Goal: Task Accomplishment & Management: Complete application form

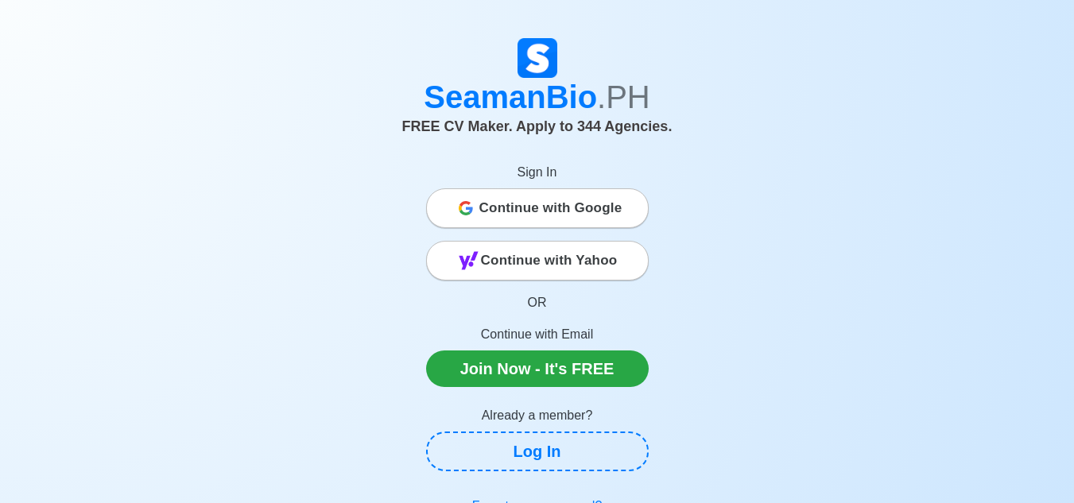
click at [548, 213] on span "Continue with Google" at bounding box center [550, 208] width 143 height 32
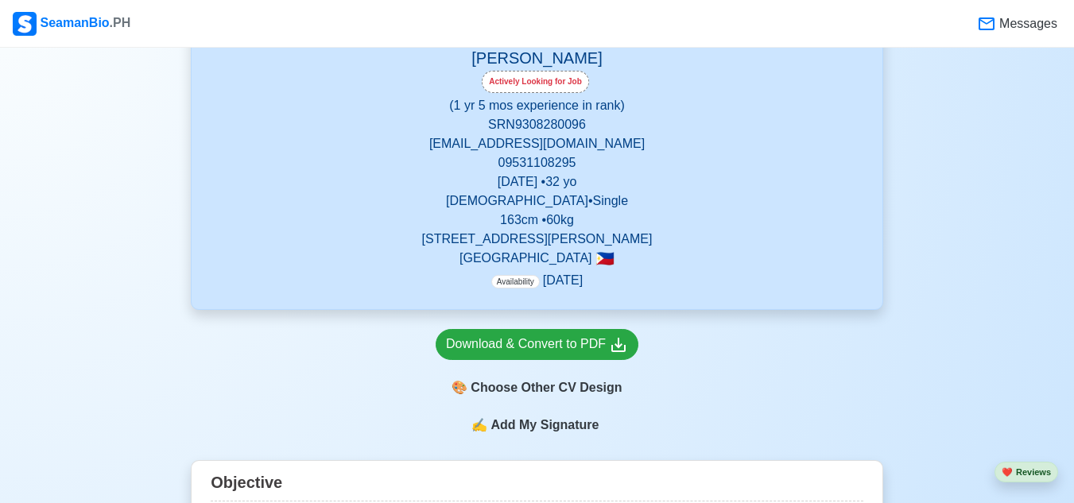
scroll to position [268, 0]
click at [552, 85] on div "Actively Looking for Job" at bounding box center [535, 81] width 107 height 22
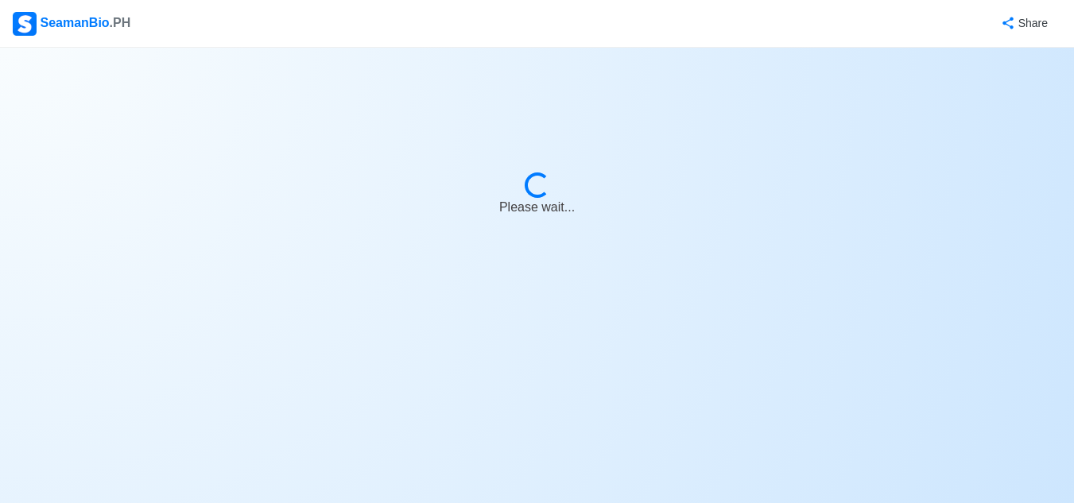
select select "Actively Looking for Job"
select select "Visible for Hiring"
select select "Single"
select select "[DEMOGRAPHIC_DATA]"
select select "PH"
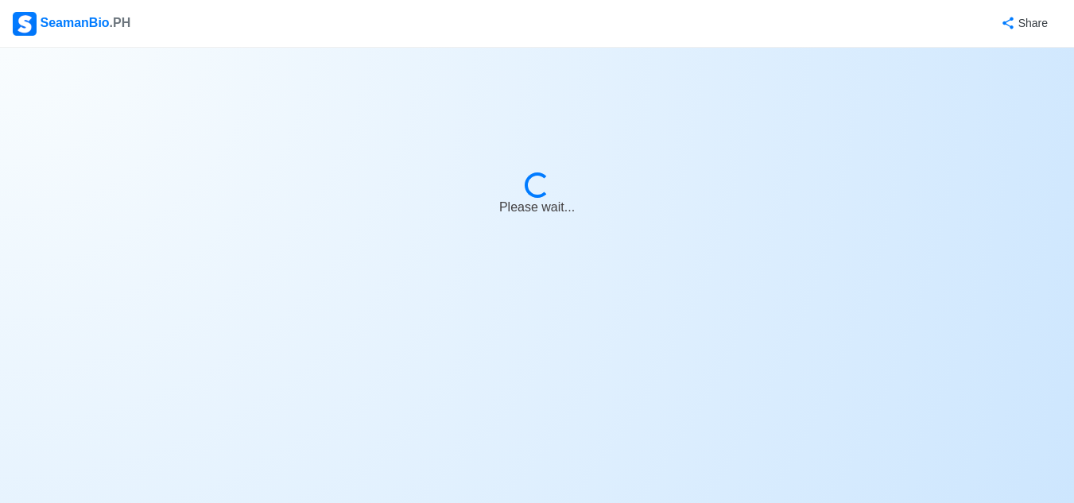
select select "1"
select select "5"
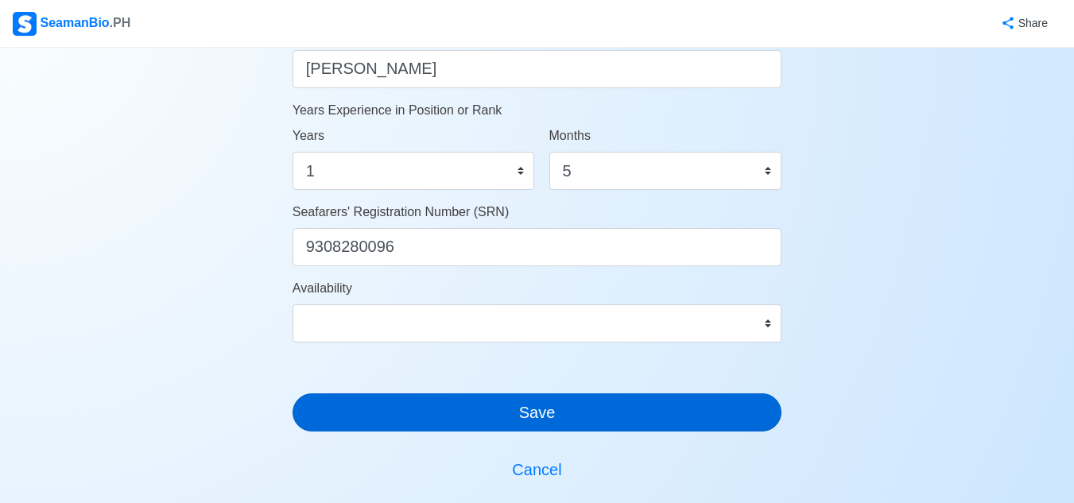
scroll to position [1032, 0]
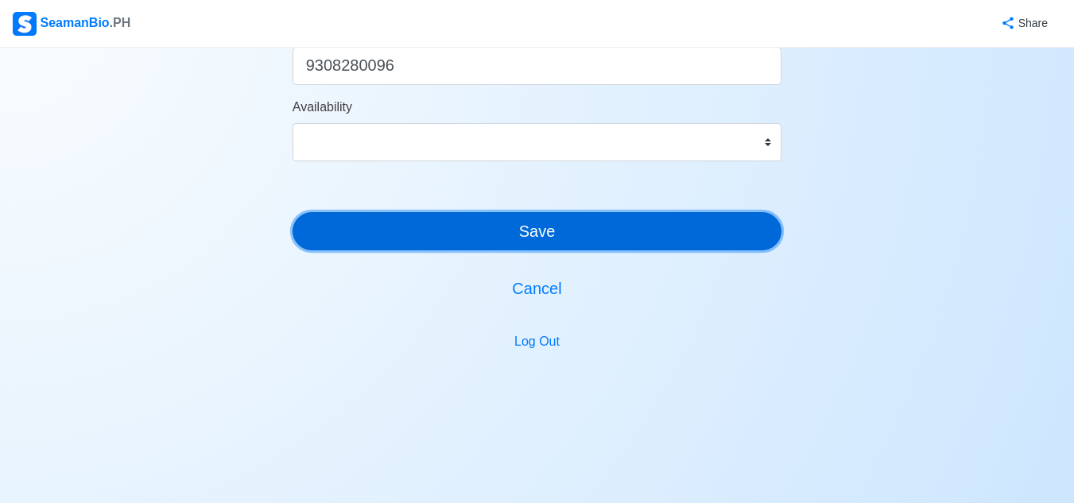
click at [565, 241] on button "Save" at bounding box center [537, 231] width 490 height 38
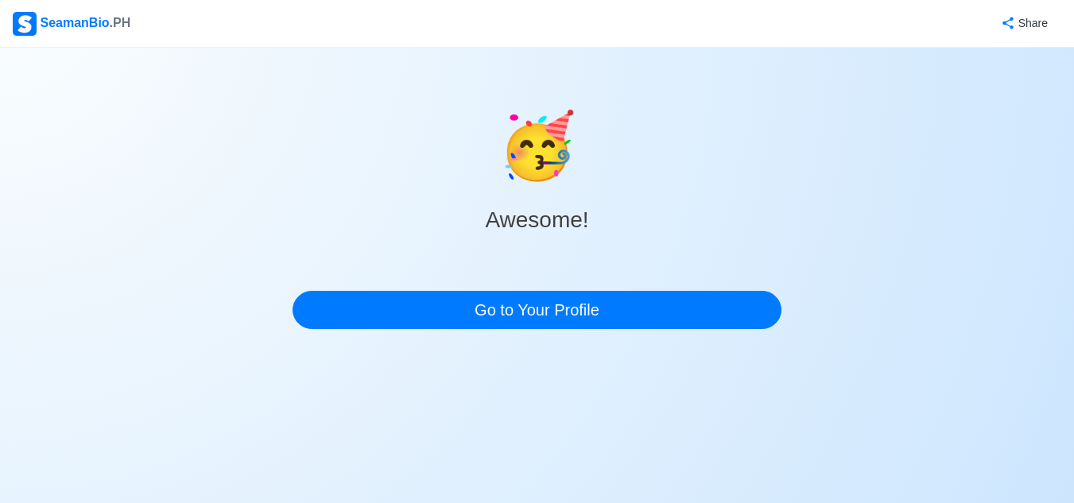
scroll to position [0, 0]
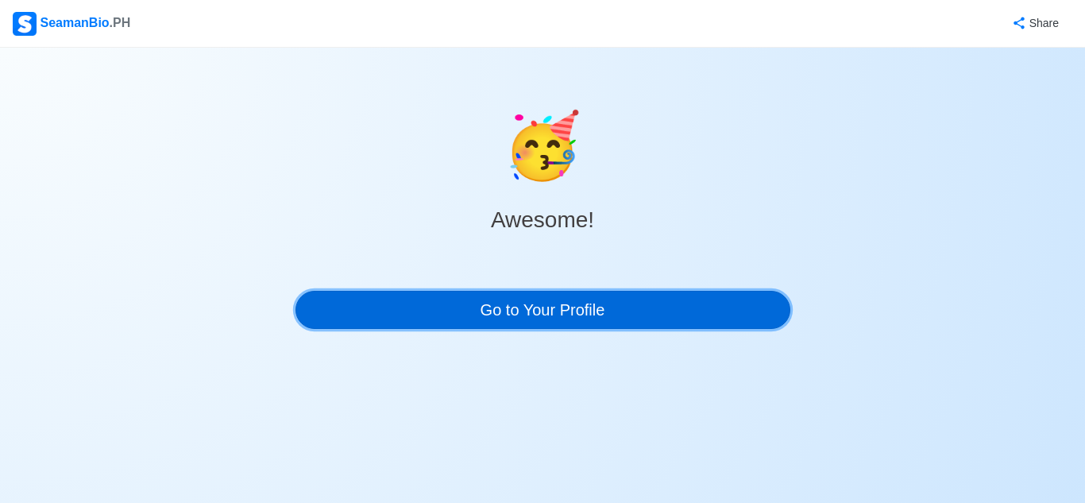
click at [552, 314] on link "Go to Your Profile" at bounding box center [543, 310] width 495 height 38
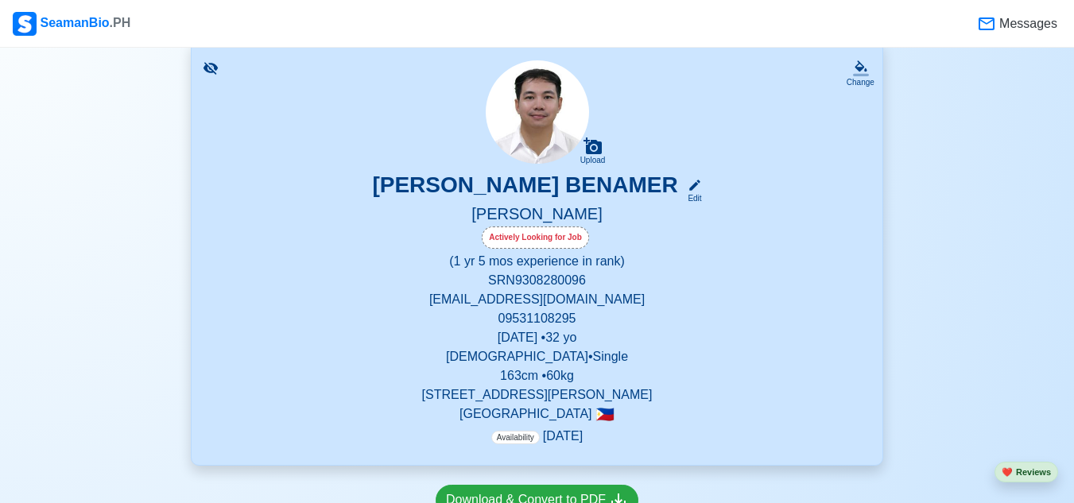
scroll to position [110, 0]
click at [687, 189] on icon at bounding box center [694, 186] width 14 height 14
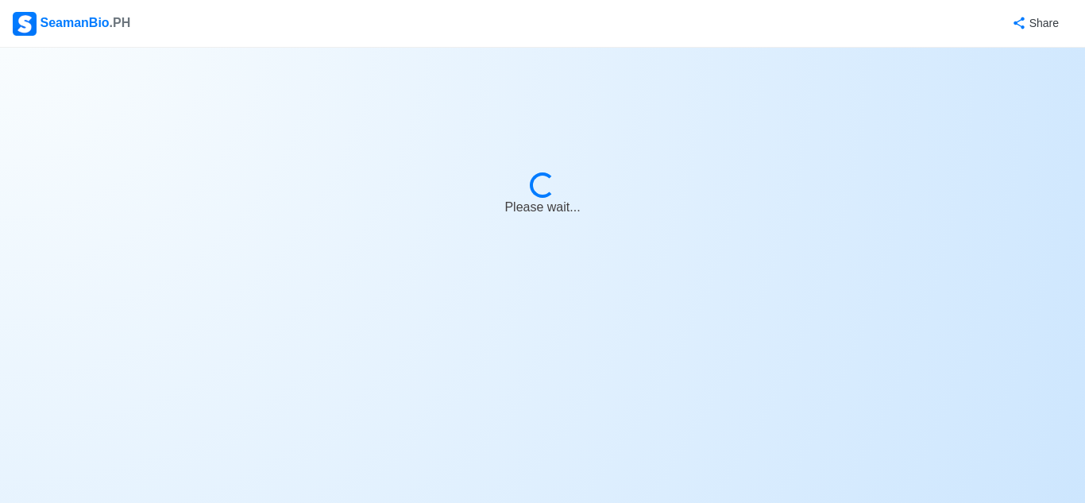
select select "Actively Looking for Job"
select select "Visible for Hiring"
select select "Single"
select select "[DEMOGRAPHIC_DATA]"
select select "PH"
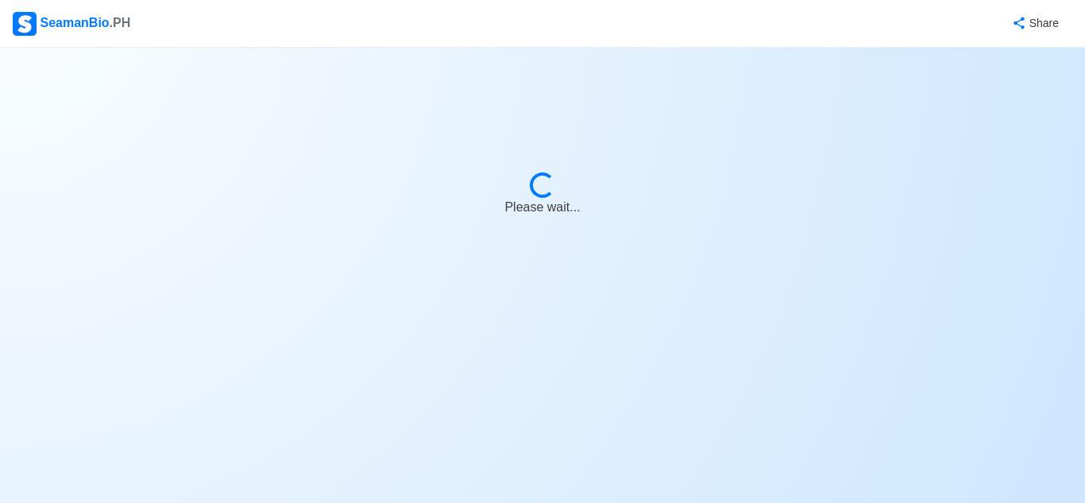
select select "1"
select select "5"
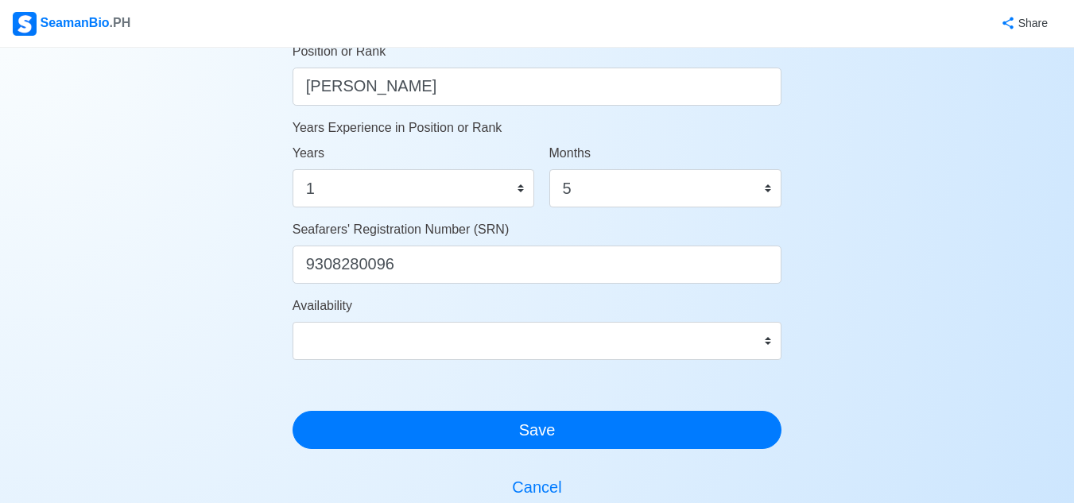
scroll to position [834, 0]
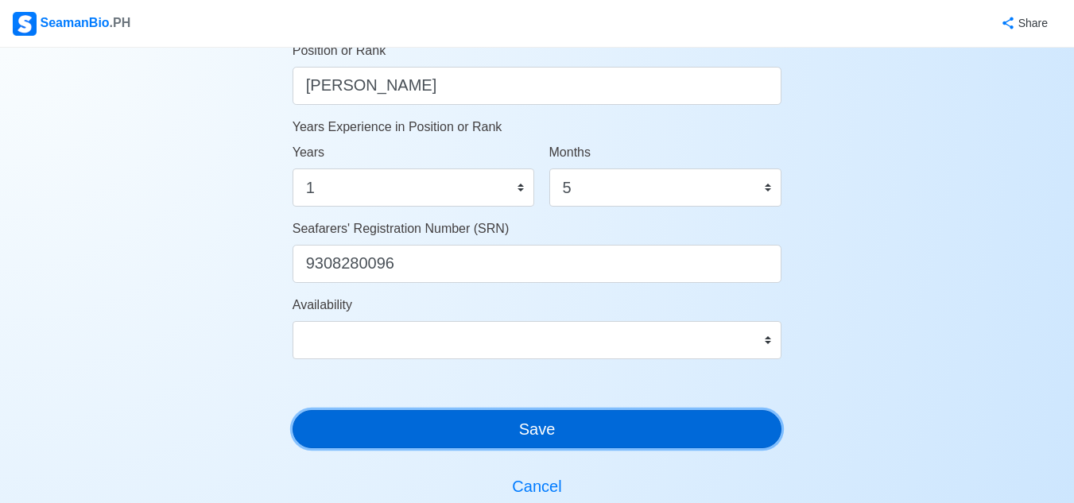
click at [430, 424] on button "Save" at bounding box center [537, 429] width 490 height 38
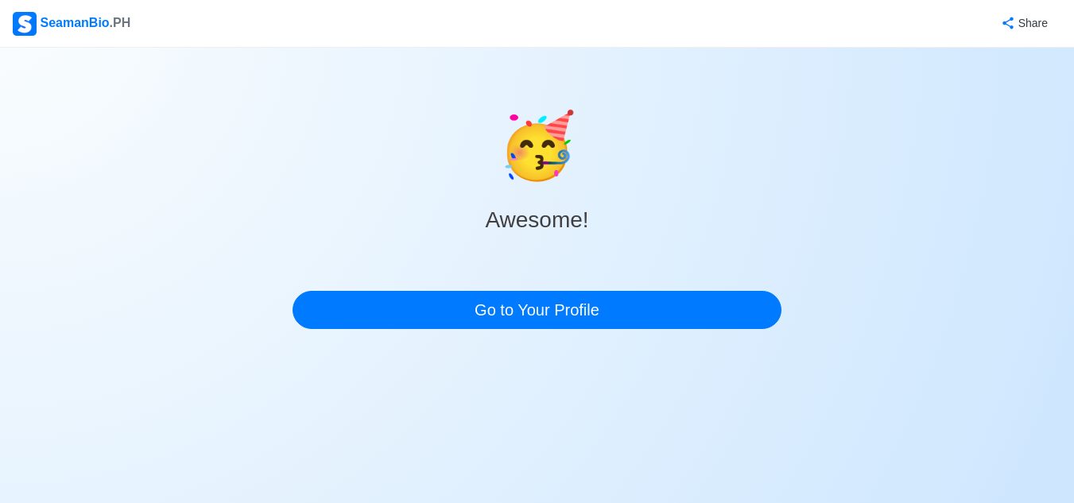
scroll to position [0, 0]
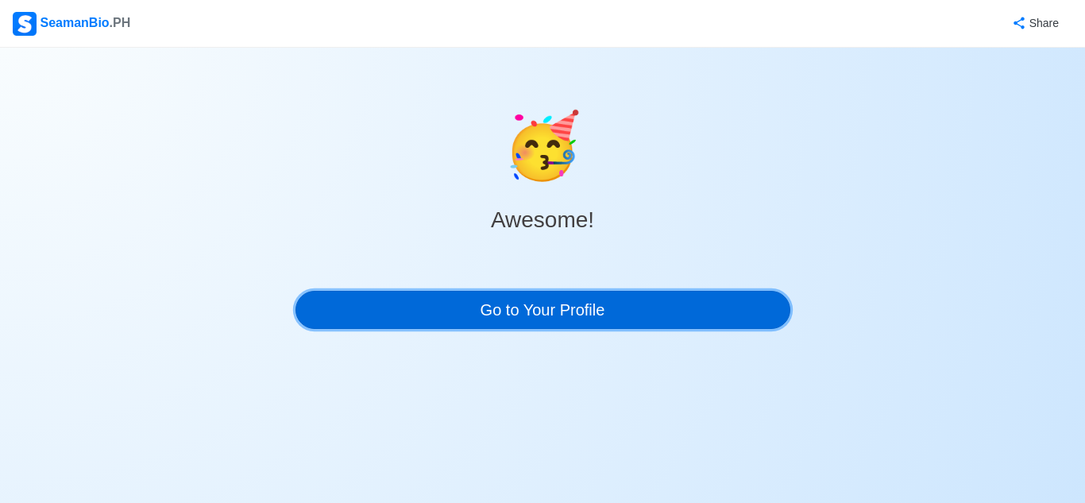
click at [521, 322] on link "Go to Your Profile" at bounding box center [543, 310] width 495 height 38
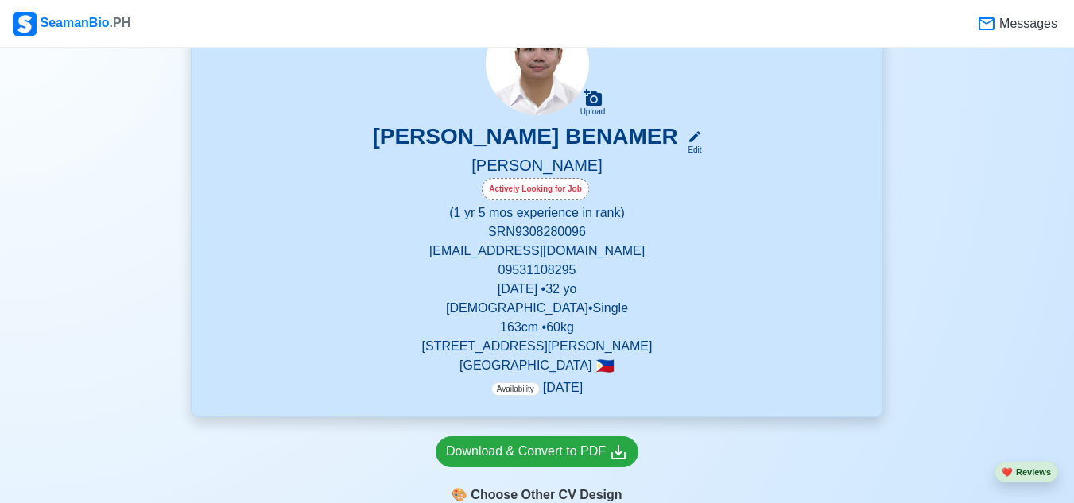
scroll to position [159, 0]
click at [694, 147] on div "Edit" at bounding box center [691, 151] width 21 height 12
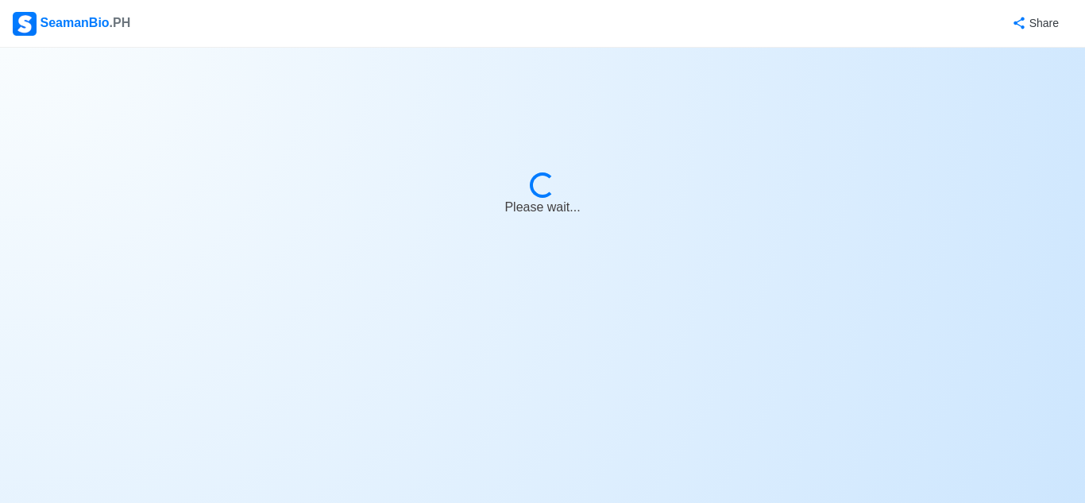
select select "Actively Looking for Job"
select select "Visible for Hiring"
select select "Single"
select select "[DEMOGRAPHIC_DATA]"
select select "PH"
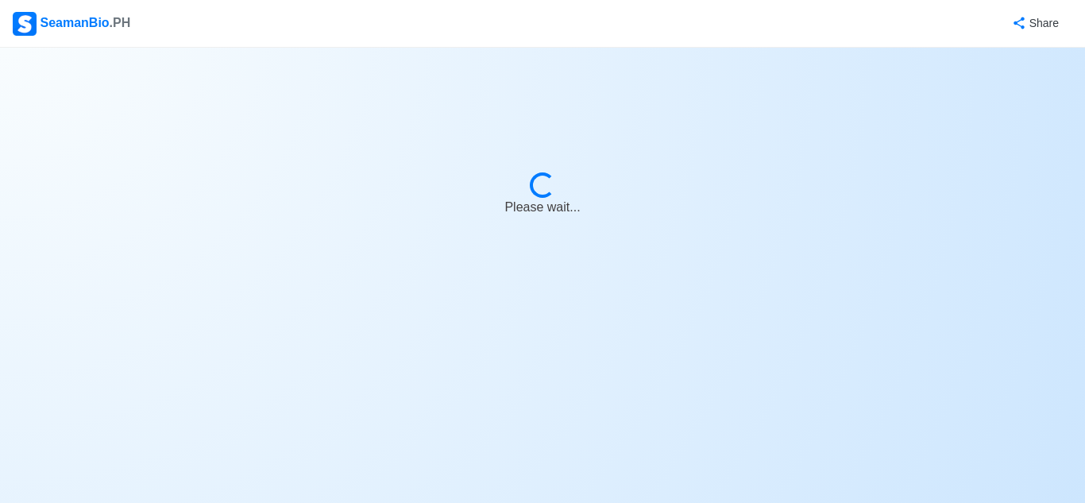
select select "1"
select select "5"
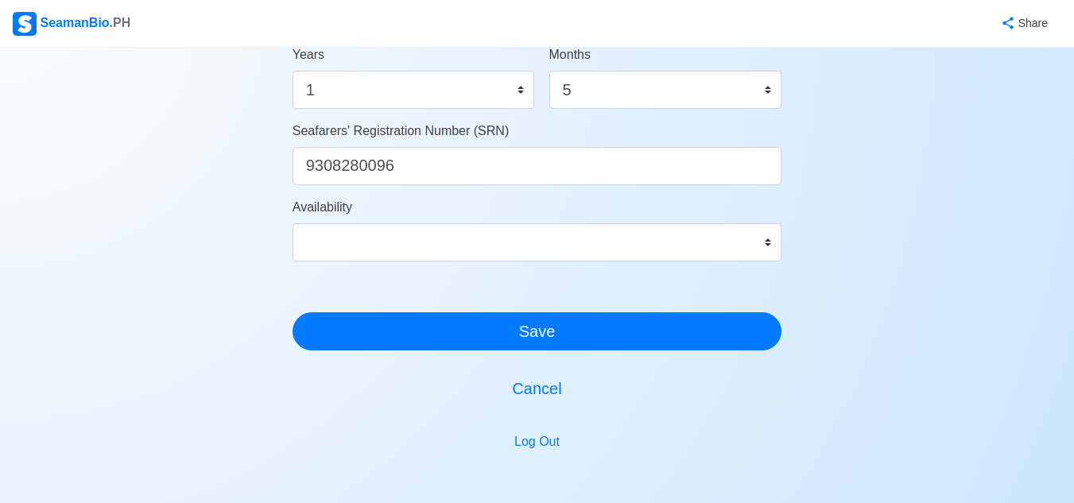
scroll to position [933, 0]
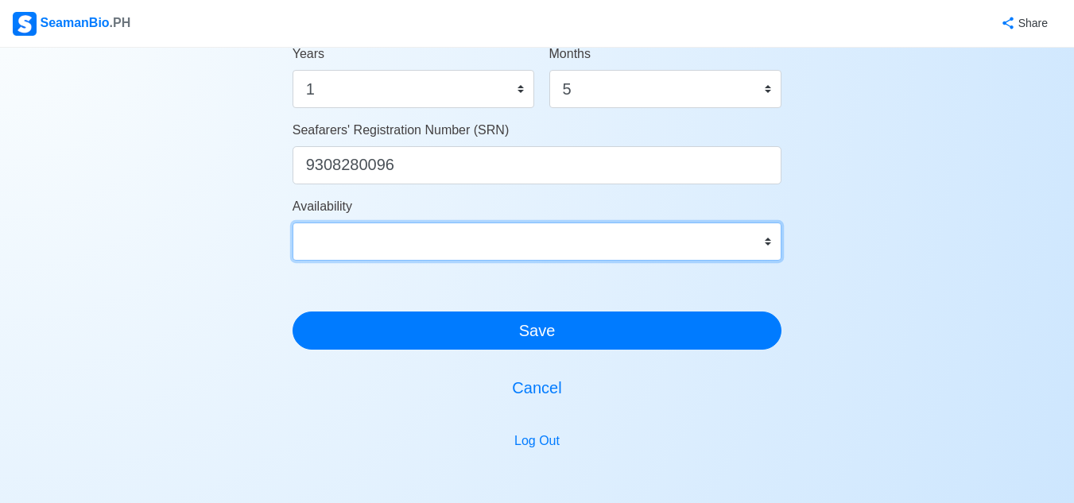
click at [563, 235] on select "Immediate [DATE] [DATE] [DATE] [DATE] [DATE] [DATE] [DATE] [DATE] [DATE]" at bounding box center [537, 242] width 490 height 38
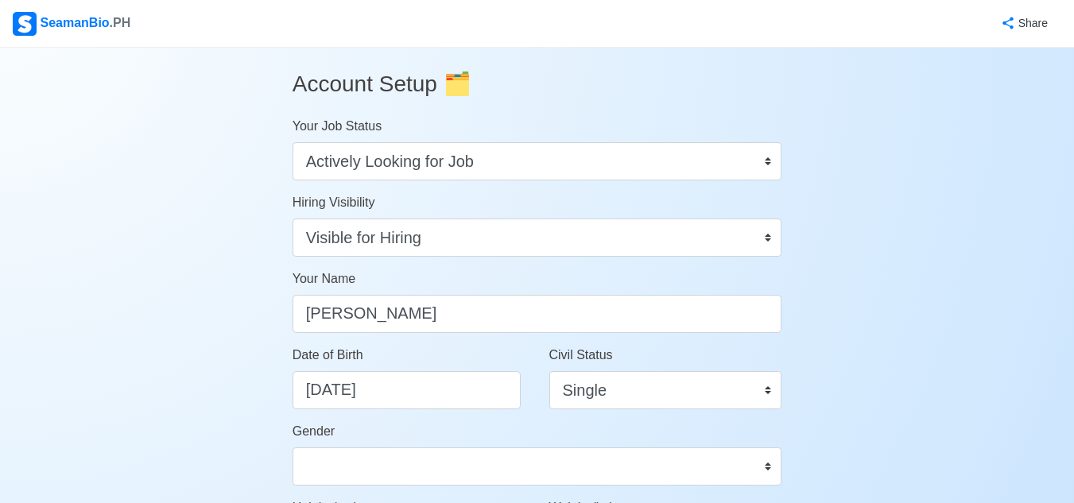
scroll to position [0, 0]
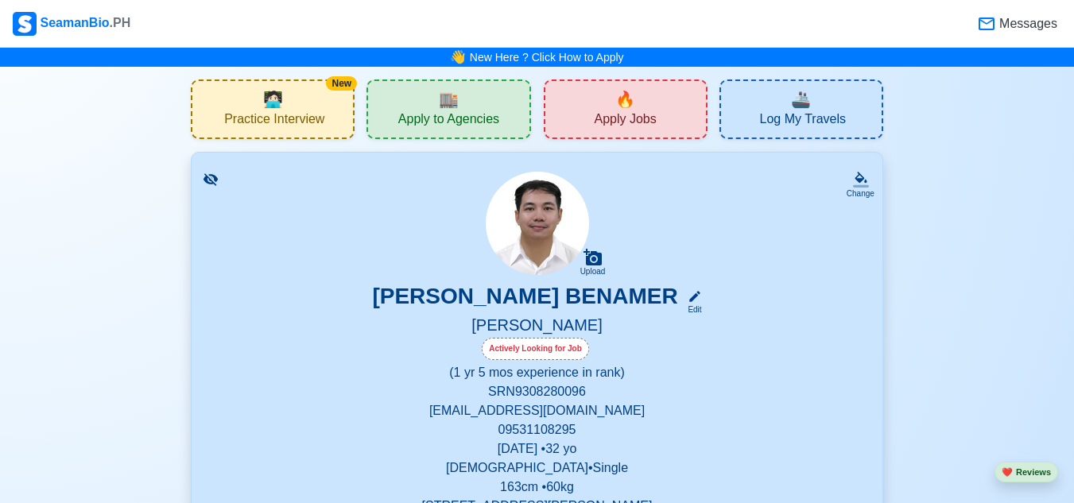
click at [206, 179] on icon at bounding box center [210, 179] width 14 height 12
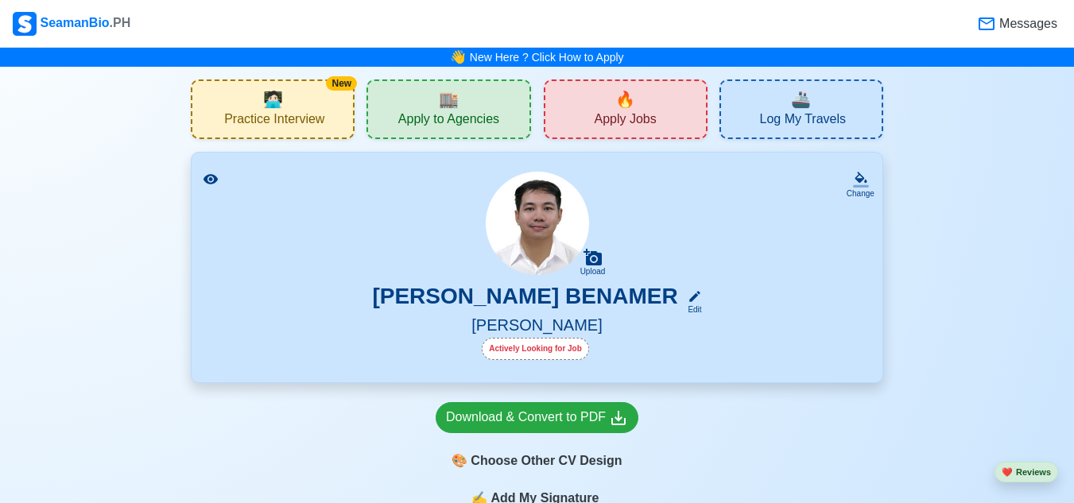
click at [206, 179] on icon at bounding box center [210, 179] width 14 height 10
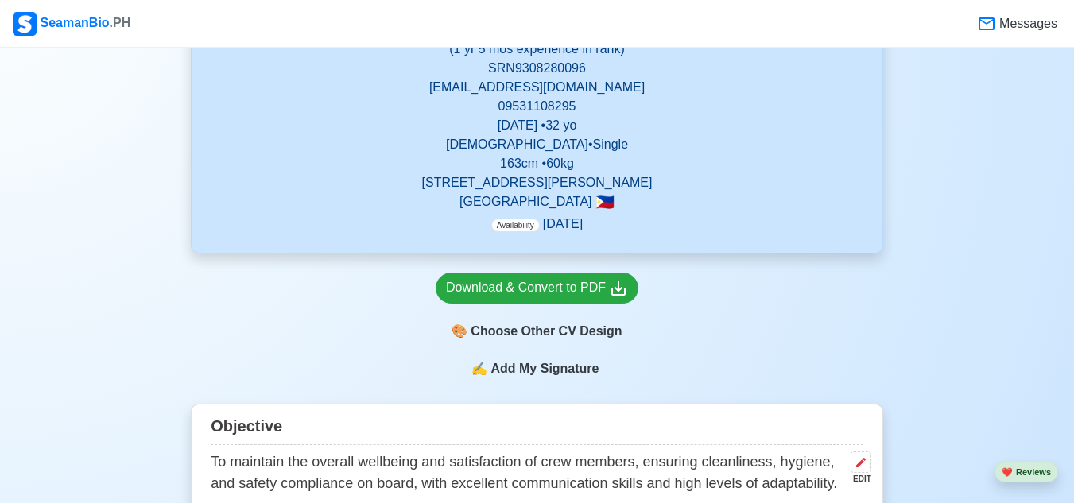
scroll to position [343, 0]
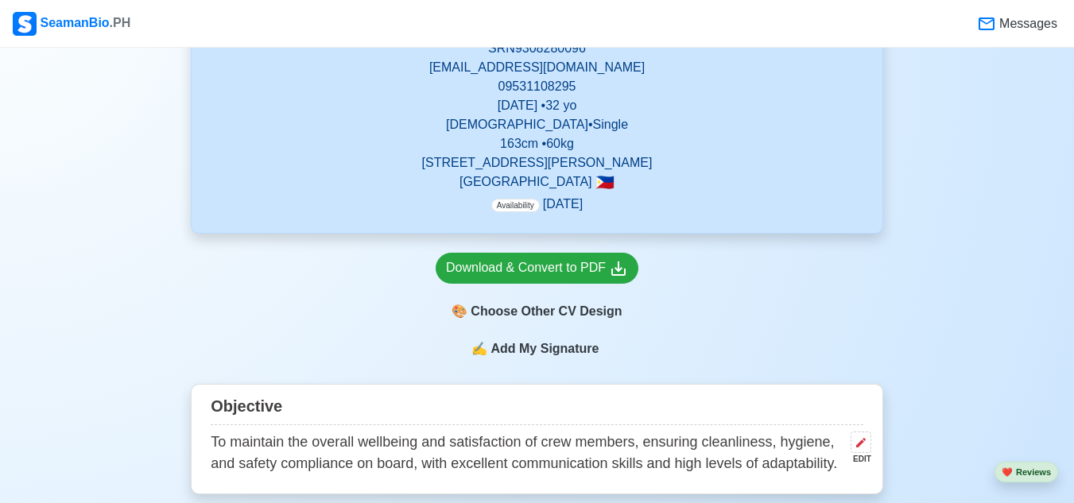
click at [563, 352] on span "Add My Signature" at bounding box center [544, 348] width 114 height 19
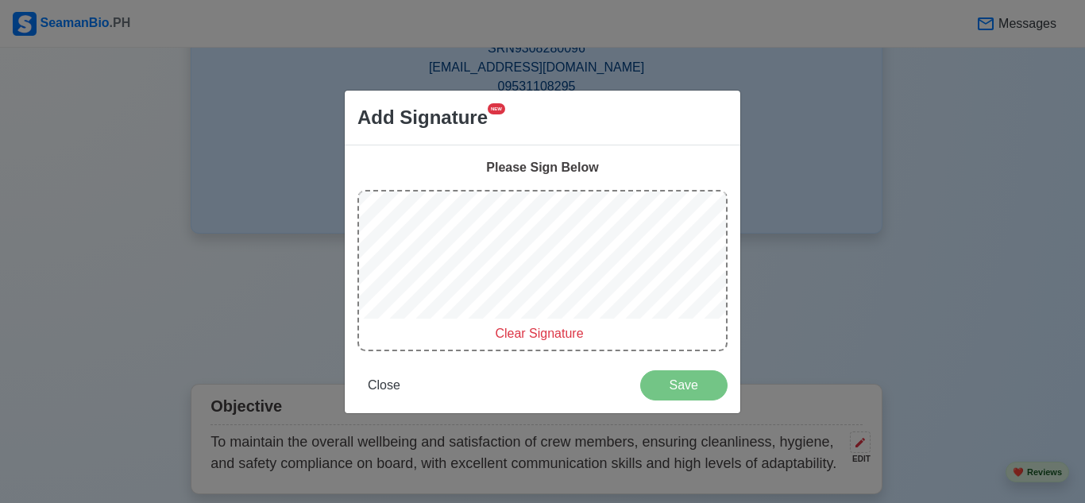
click at [391, 393] on div "Please Sign Below Clear Signature Close Save" at bounding box center [543, 279] width 396 height 268
click at [391, 393] on button "Close" at bounding box center [384, 385] width 53 height 30
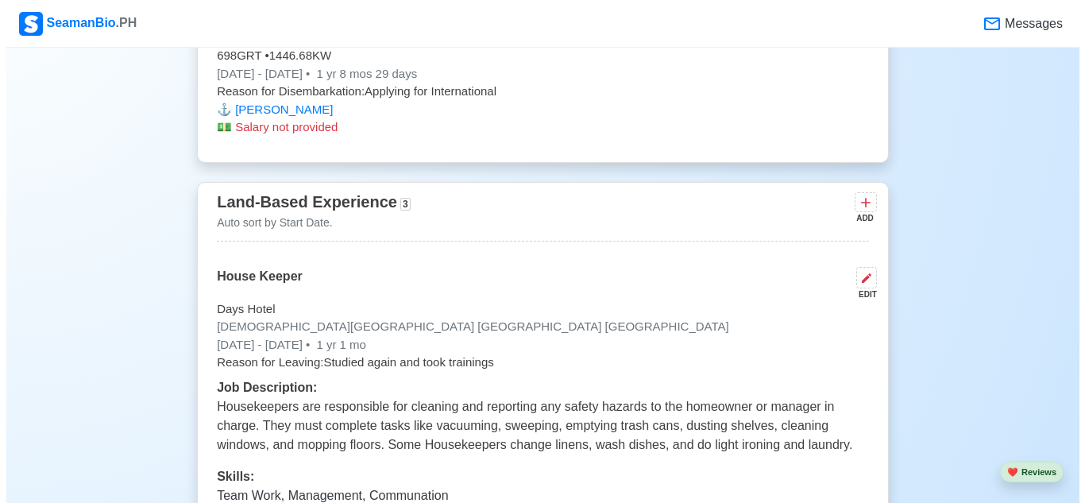
scroll to position [2904, 0]
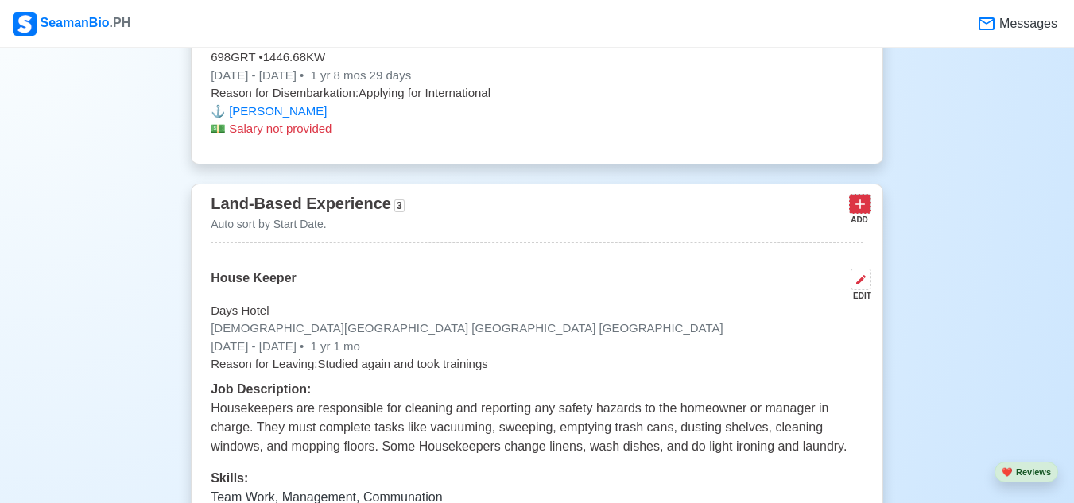
click at [861, 196] on icon at bounding box center [860, 204] width 16 height 16
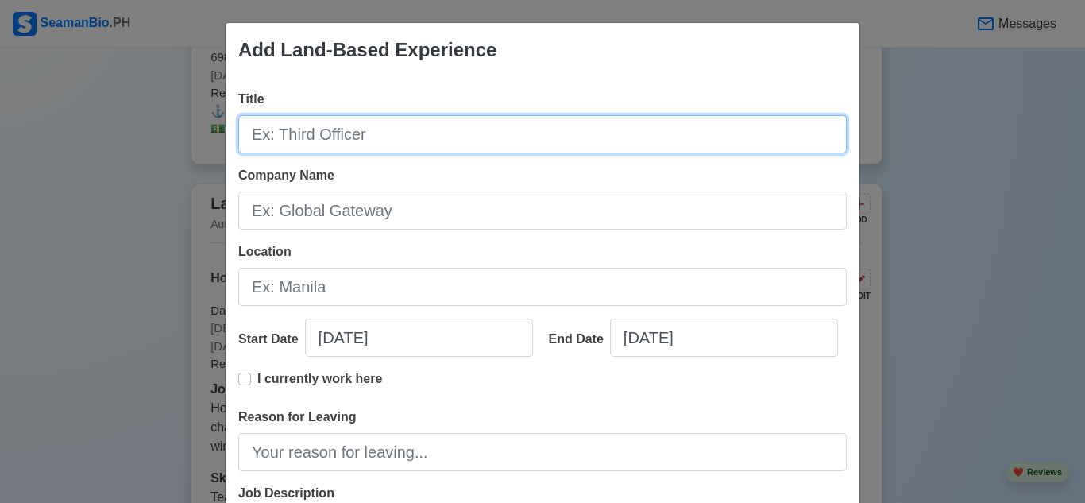
click at [389, 142] on input "Title" at bounding box center [542, 134] width 609 height 38
type input "diser"
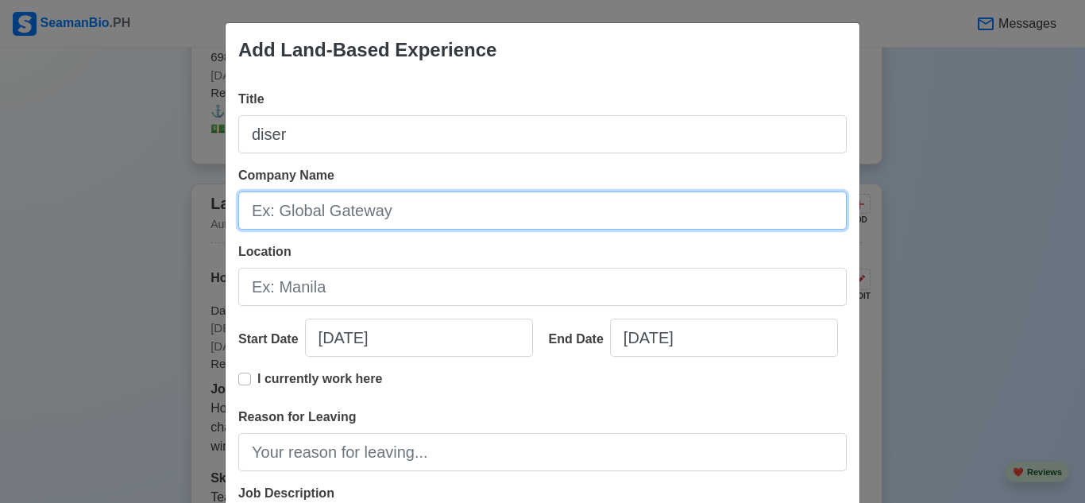
click at [319, 204] on input "Company Name" at bounding box center [542, 211] width 609 height 38
type input "maquiling"
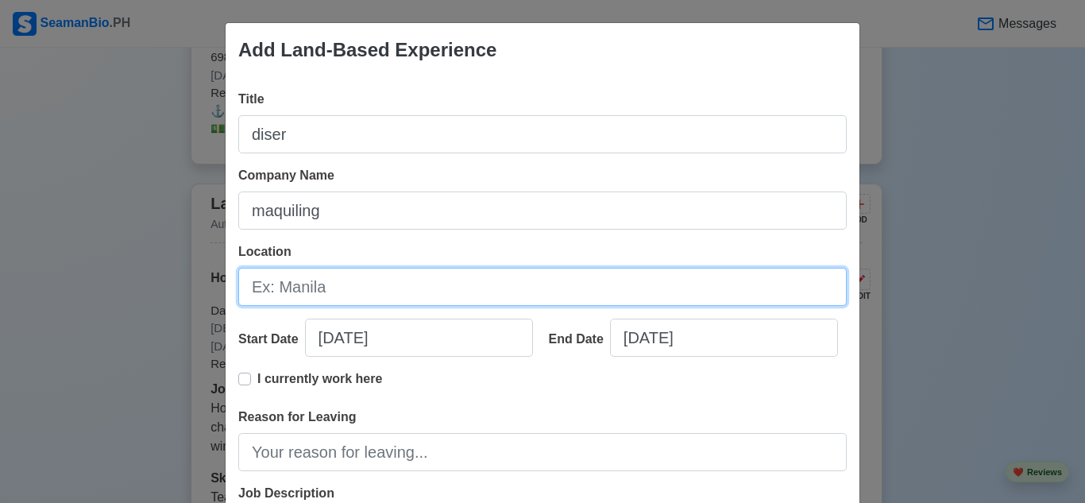
click at [329, 292] on input "Location" at bounding box center [542, 287] width 609 height 38
type input "[GEOGRAPHIC_DATA], [GEOGRAPHIC_DATA]"
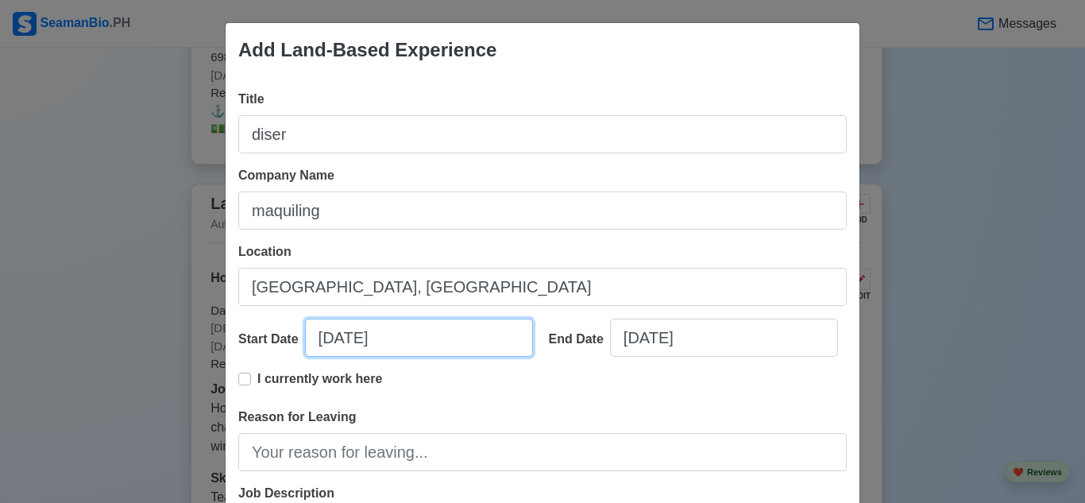
select select "****"
select select "*********"
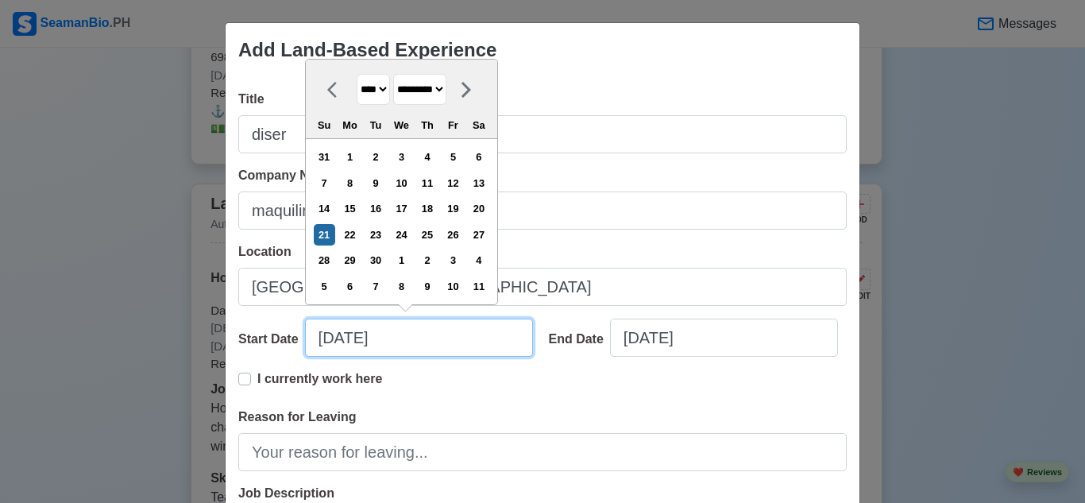
click at [439, 346] on input "[DATE]" at bounding box center [419, 338] width 228 height 38
click at [386, 92] on select "**** **** **** **** **** **** **** **** **** **** **** **** **** **** **** ****…" at bounding box center [373, 89] width 33 height 31
select select "****"
click at [357, 74] on select "**** **** **** **** **** **** **** **** **** **** **** **** **** **** **** ****…" at bounding box center [373, 89] width 33 height 31
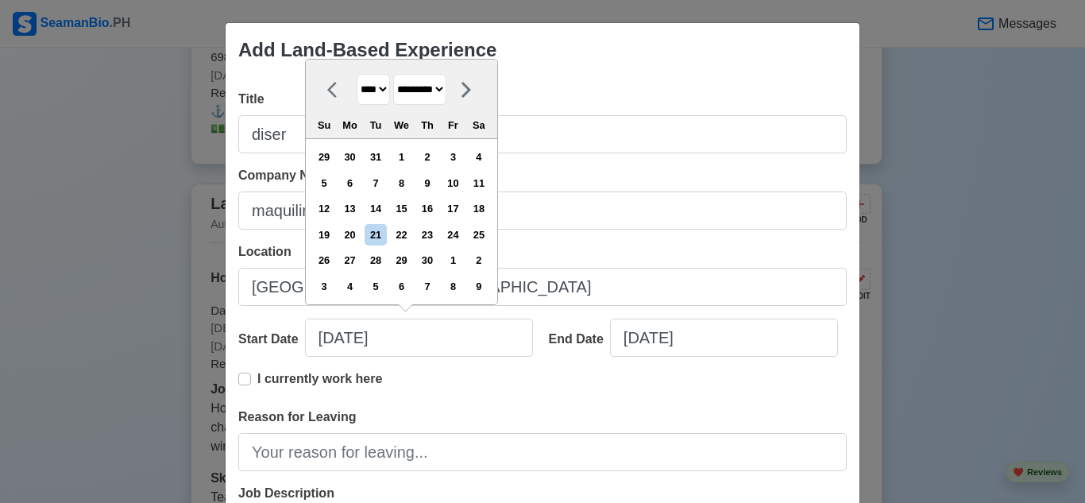
click at [447, 92] on select "******* ******** ***** ***** *** **** **** ****** ********* ******* ******** **…" at bounding box center [419, 89] width 53 height 31
select select "****"
click at [394, 74] on select "******* ******** ***** ***** *** **** **** ****** ********* ******* ******** **…" at bounding box center [419, 89] width 53 height 31
click at [327, 210] on div "11" at bounding box center [324, 208] width 21 height 21
type input "[DATE]"
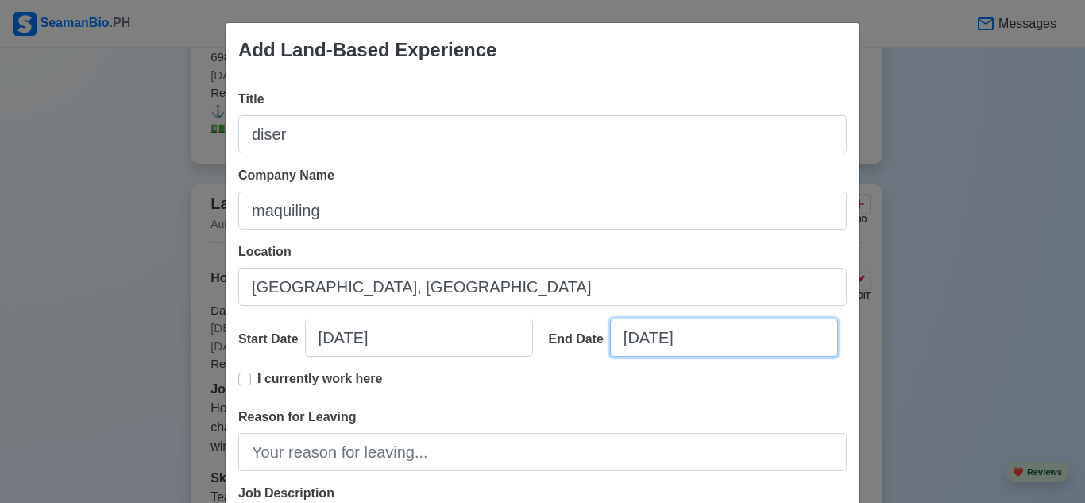
select select "****"
select select "*********"
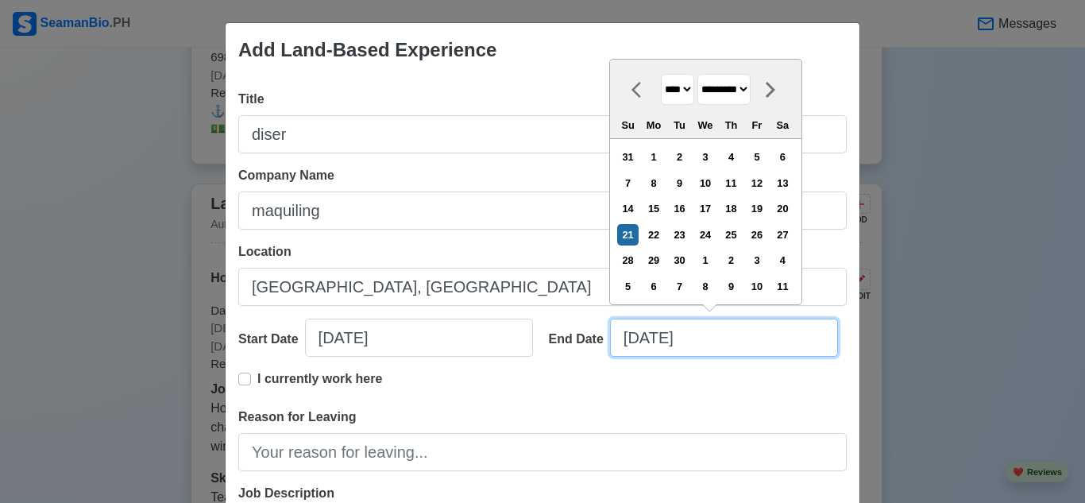
click at [677, 337] on input "[DATE]" at bounding box center [724, 338] width 228 height 38
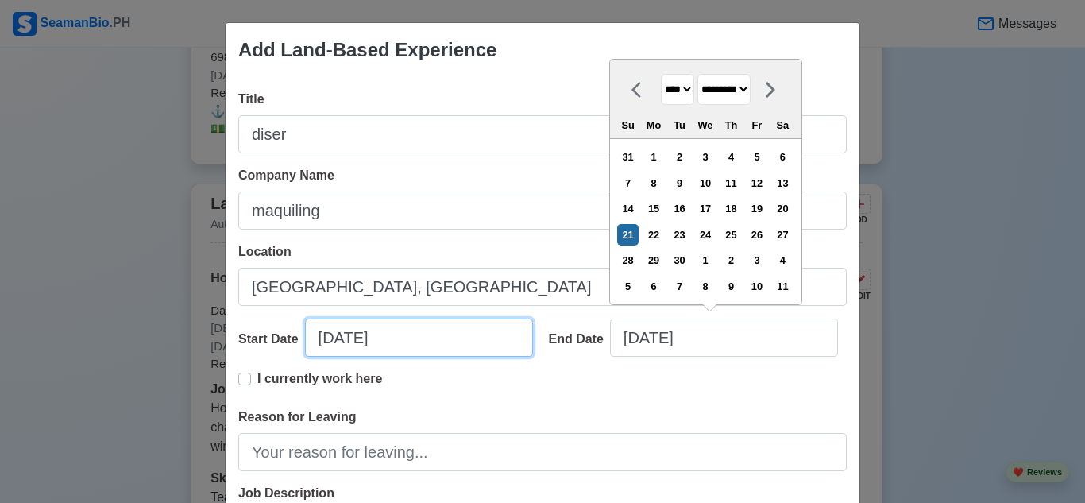
select select "****"
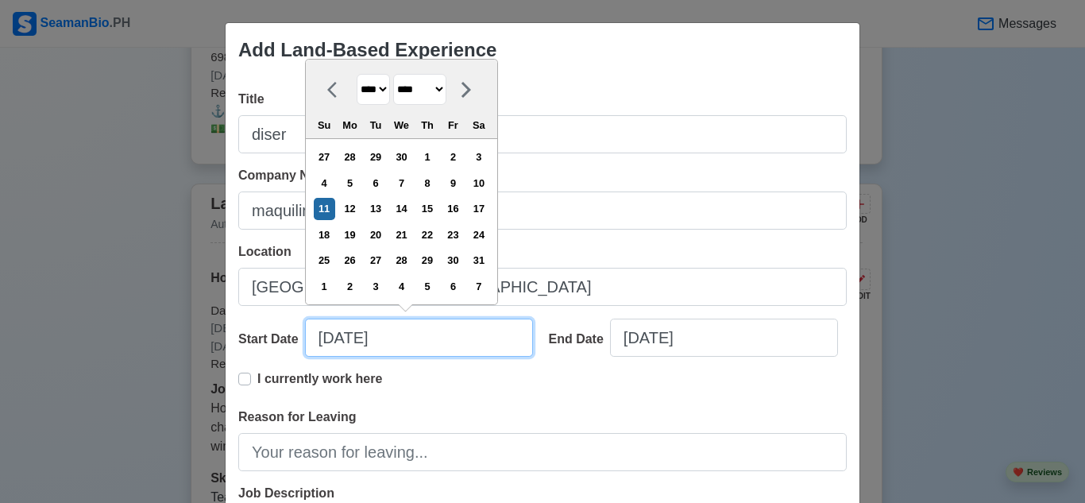
click at [394, 346] on input "[DATE]" at bounding box center [419, 338] width 228 height 38
click at [447, 92] on select "******* ******** ***** ***** *** **** **** ****** ********* ******* ******** **…" at bounding box center [419, 89] width 53 height 31
select select "****"
click at [394, 74] on select "******* ******** ***** ***** *** **** **** ****** ********* ******* ******** **…" at bounding box center [419, 89] width 53 height 31
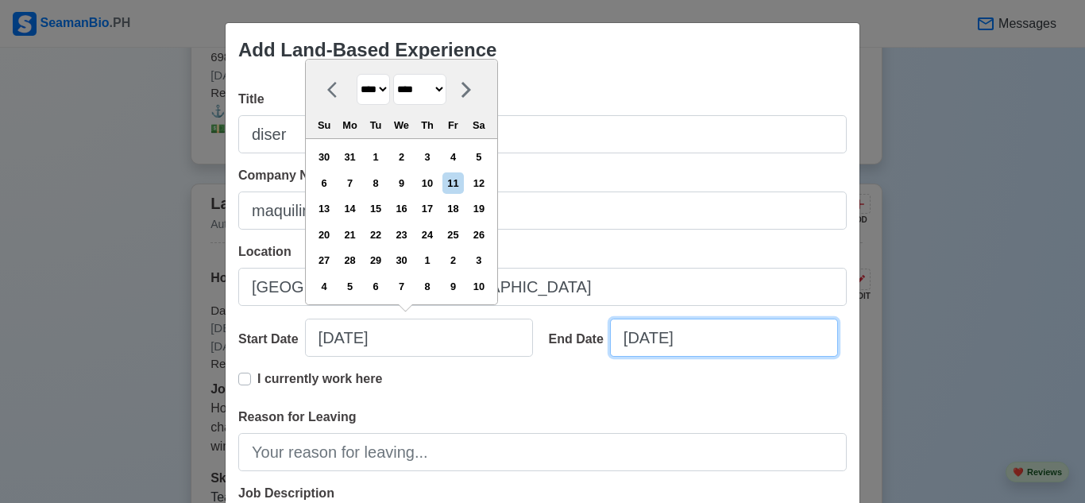
click at [661, 336] on input "[DATE]" at bounding box center [724, 338] width 228 height 38
select select "****"
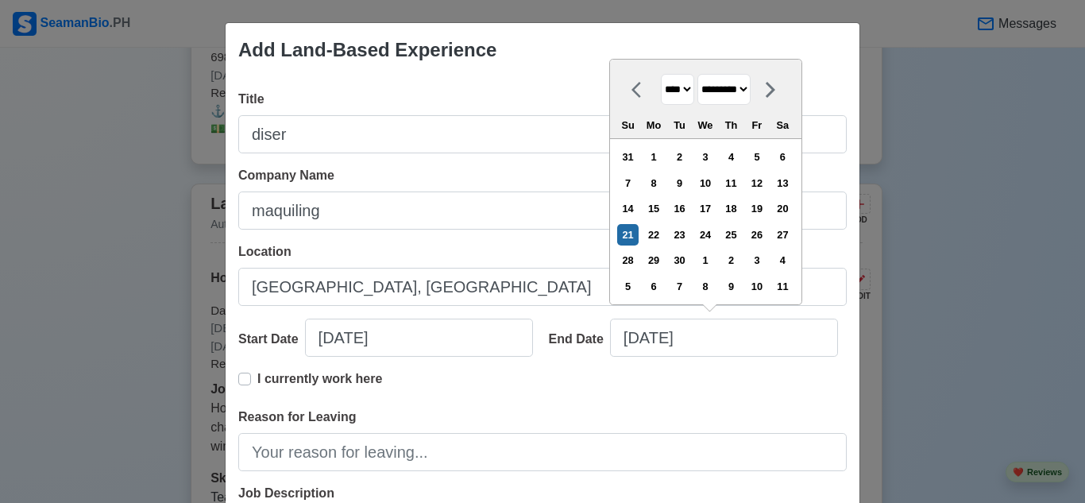
click at [743, 95] on select "******* ******** ***** ***** *** **** **** ****** ********* ******* ******** **…" at bounding box center [724, 89] width 53 height 31
select select "****"
click at [698, 74] on select "******* ******** ***** ***** *** **** **** ****** ********* ******* ******** **…" at bounding box center [724, 89] width 53 height 31
click at [731, 265] on div "31" at bounding box center [731, 260] width 21 height 21
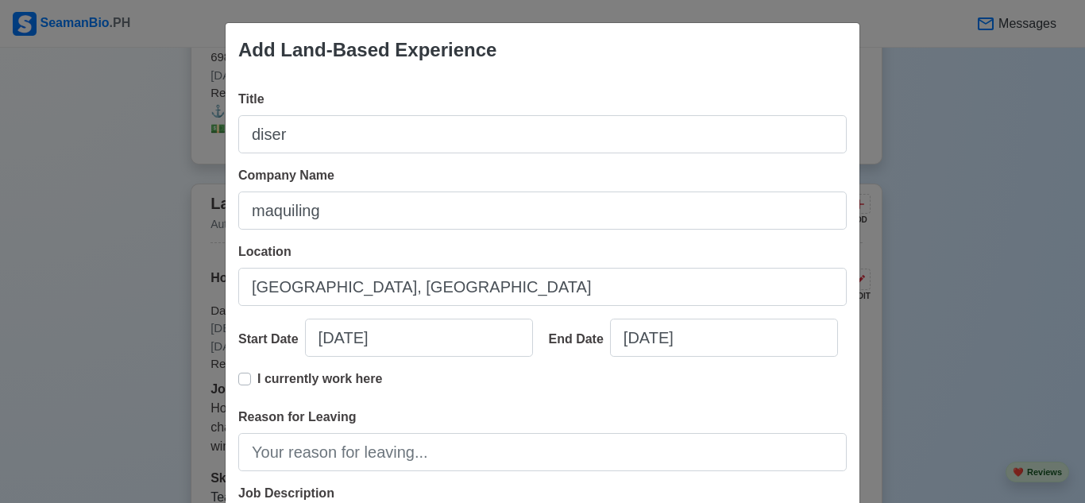
click at [257, 377] on label "I currently work here" at bounding box center [319, 386] width 125 height 32
type input "[DATE]"
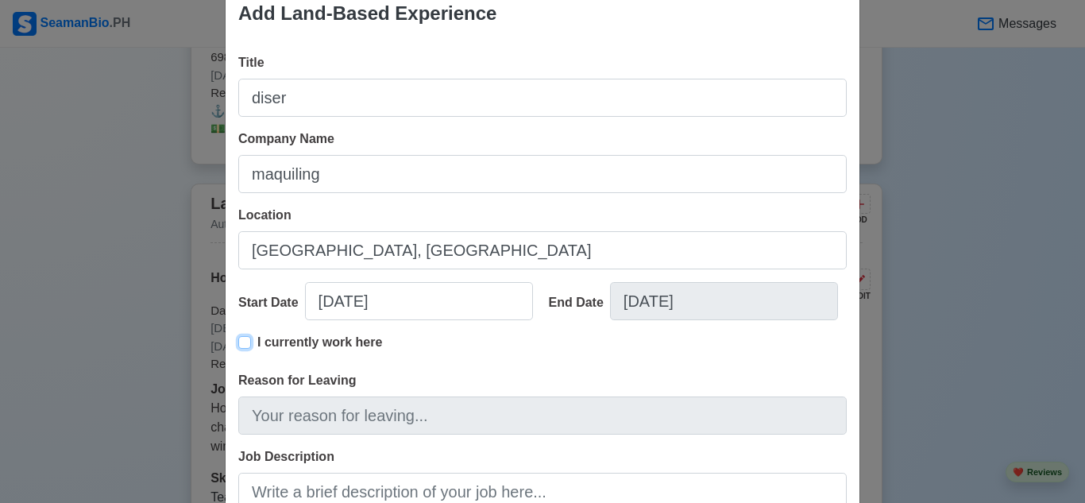
scroll to position [35, 0]
click at [257, 346] on label "I currently work here" at bounding box center [319, 351] width 125 height 32
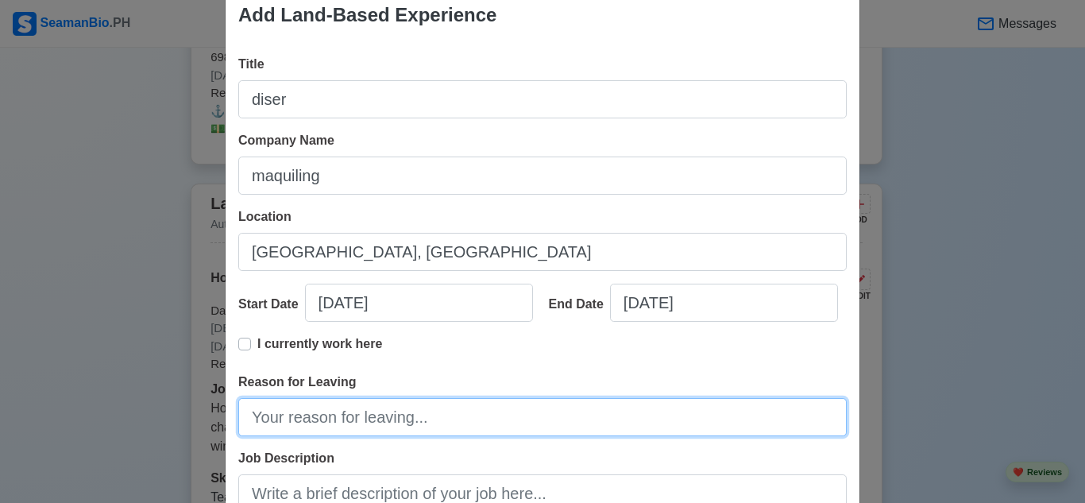
click at [339, 423] on input "Reason for Leaving" at bounding box center [542, 417] width 609 height 38
paste input "I applied for a ship [PERSON_NAME] position."
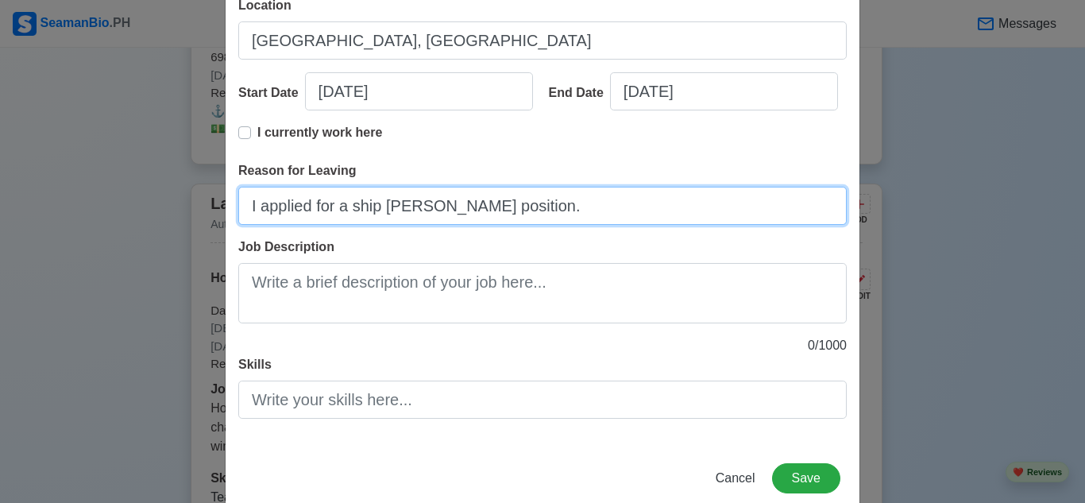
scroll to position [246, 0]
type input "I applied for a ship [PERSON_NAME] position."
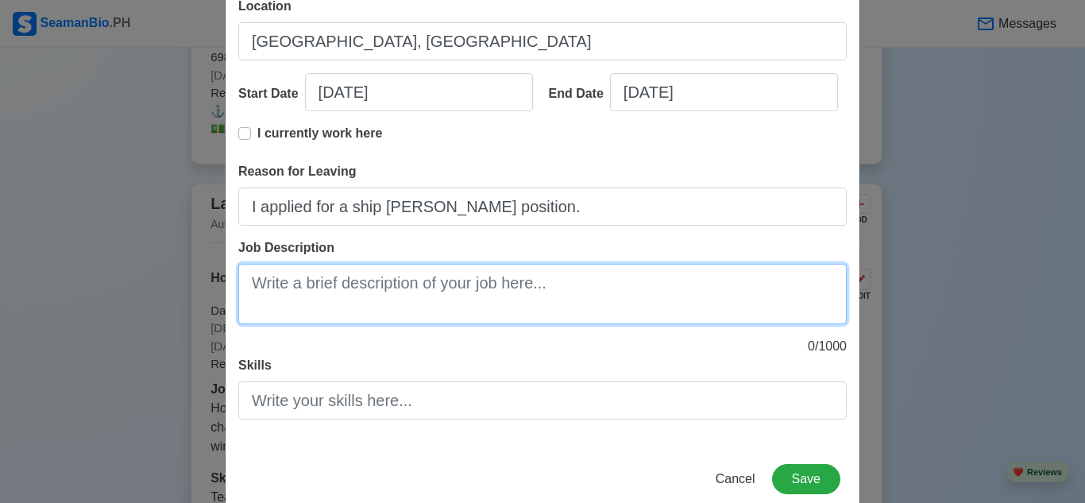
click at [428, 294] on textarea "Job Description" at bounding box center [542, 294] width 609 height 60
paste textarea "I am a wire salesman"
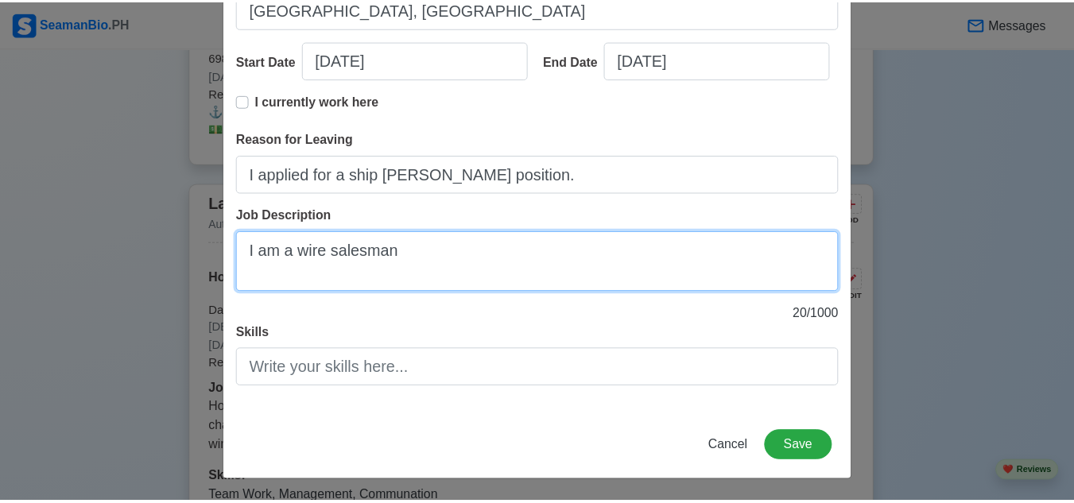
scroll to position [277, 0]
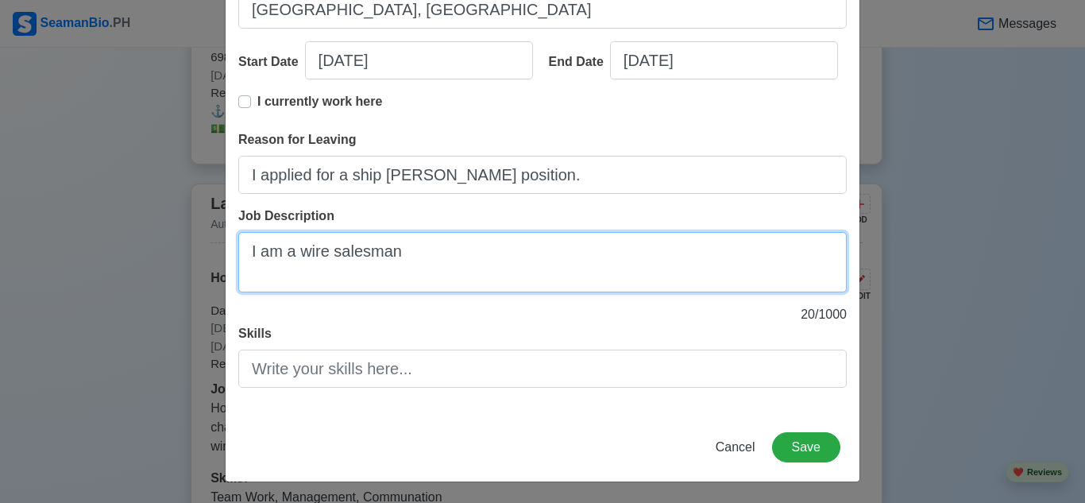
type textarea "I am a wire salesman"
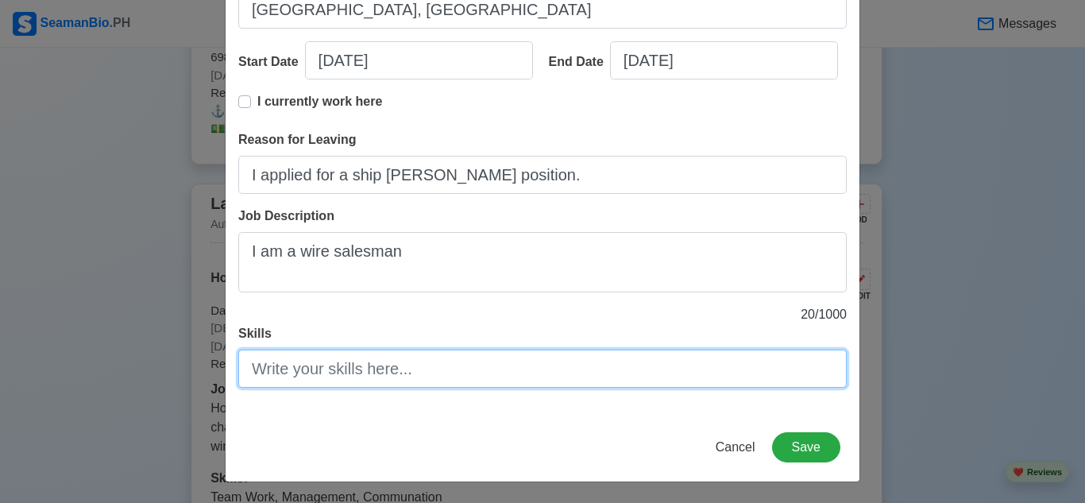
click at [459, 366] on input "Skills" at bounding box center [542, 369] width 609 height 38
type input "Team Work, Management, Communation"
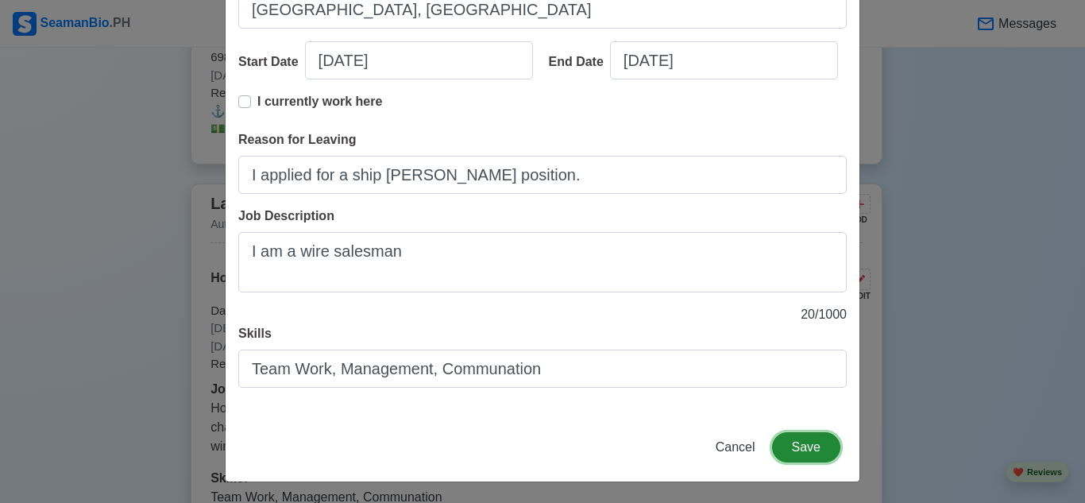
click at [807, 456] on button "Save" at bounding box center [806, 447] width 68 height 30
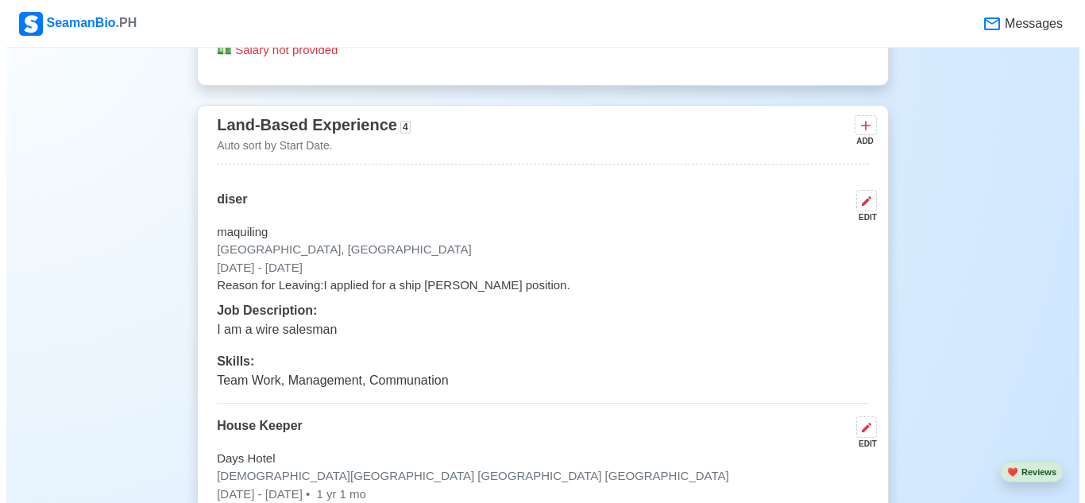
scroll to position [2982, 0]
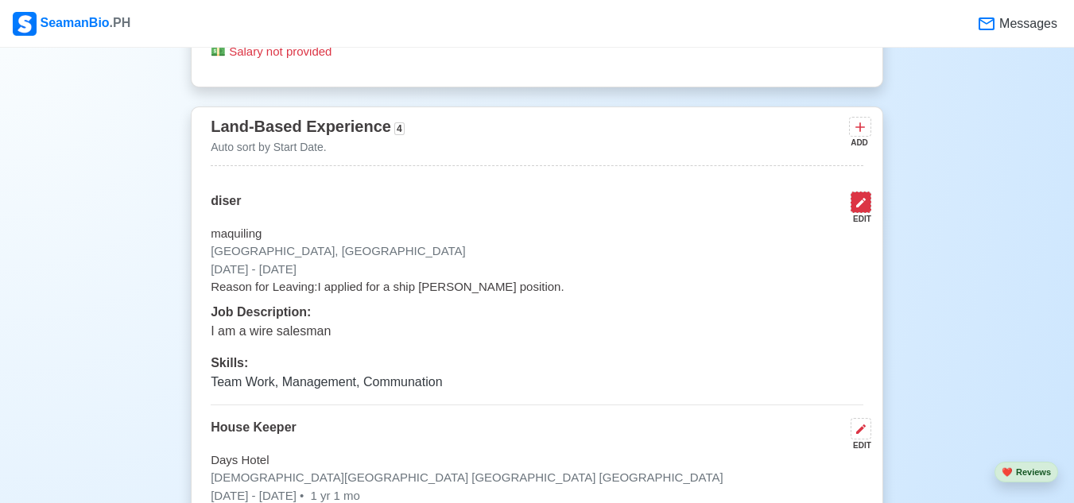
click at [855, 196] on icon at bounding box center [860, 202] width 13 height 13
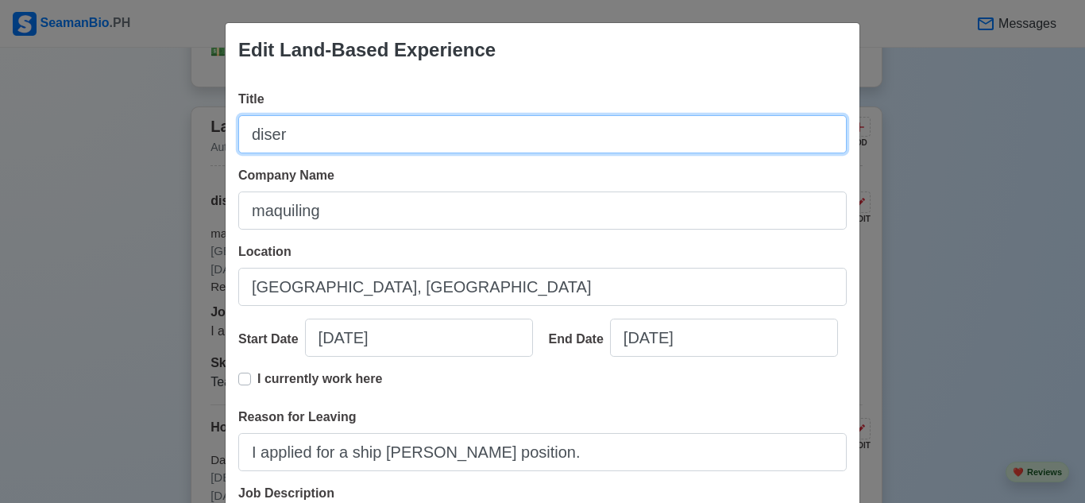
click at [416, 134] on input "diser" at bounding box center [542, 134] width 609 height 38
click at [253, 137] on input "diser" at bounding box center [542, 134] width 609 height 38
click at [245, 137] on input "[PERSON_NAME]" at bounding box center [542, 134] width 609 height 38
click at [325, 129] on input "[PERSON_NAME]" at bounding box center [542, 134] width 609 height 38
type input "i"
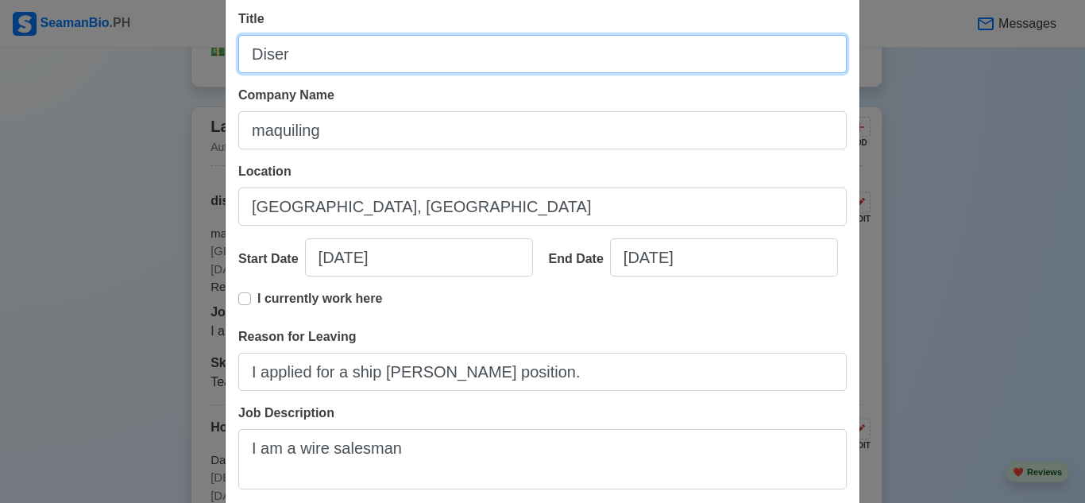
scroll to position [62, 0]
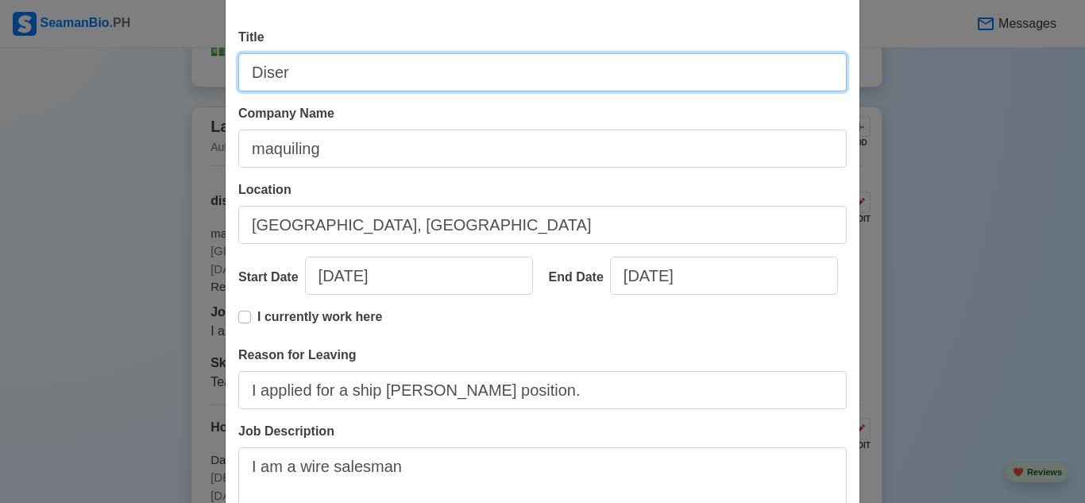
type input "Diser"
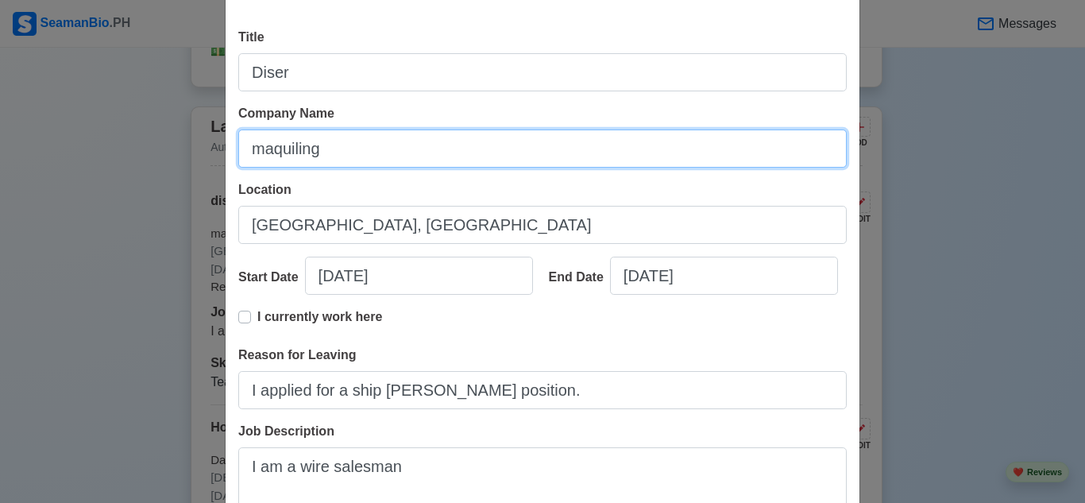
click at [258, 153] on input "maquiling" at bounding box center [542, 149] width 609 height 38
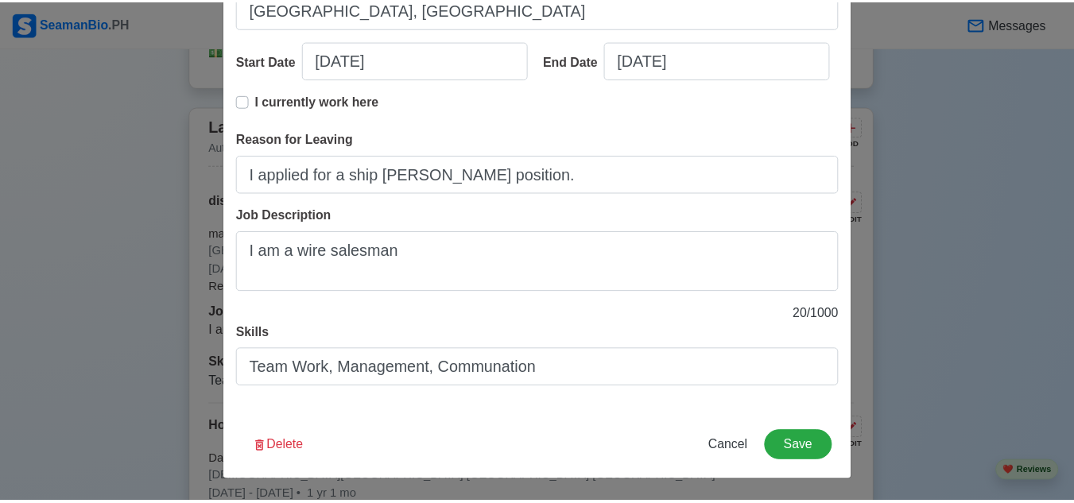
scroll to position [277, 0]
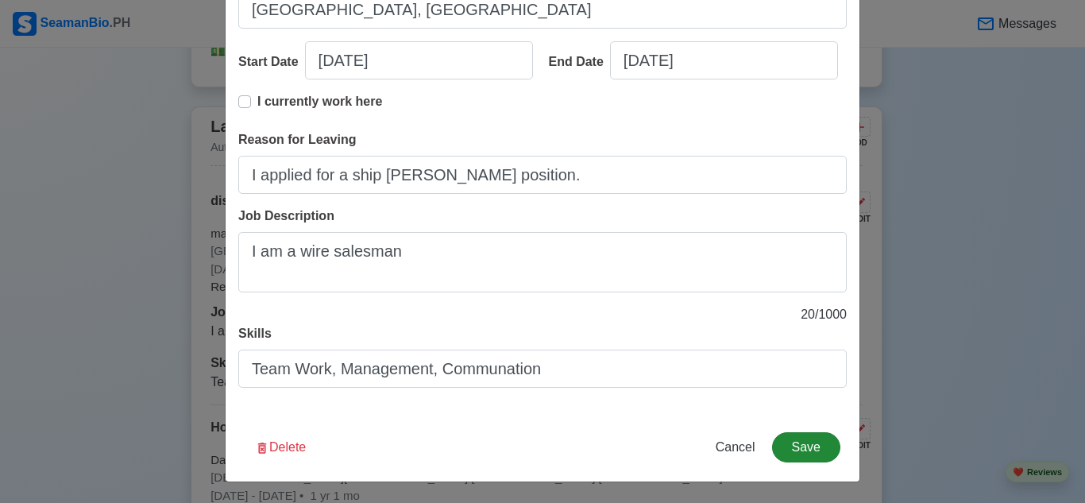
type input "Maquiling"
click at [795, 448] on button "Save" at bounding box center [806, 447] width 68 height 30
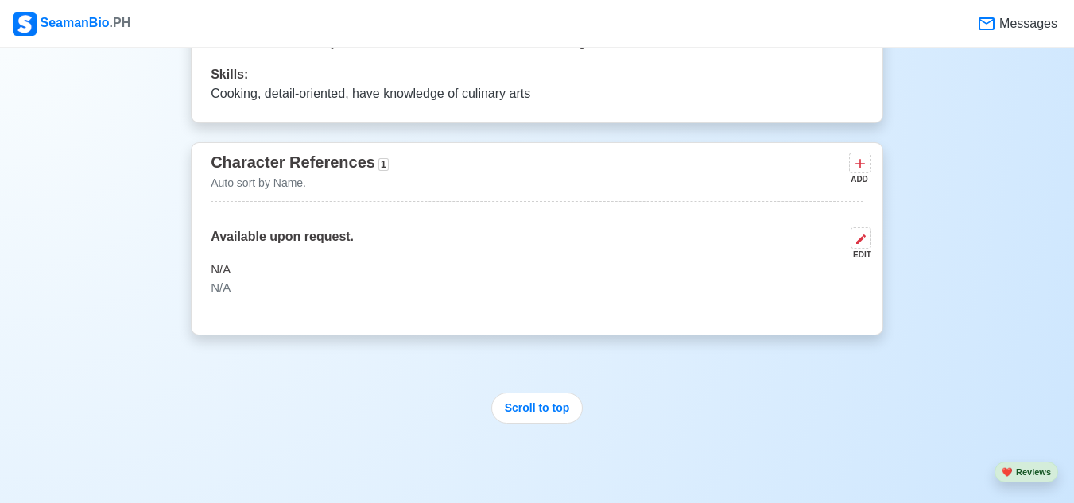
scroll to position [4007, 0]
click at [537, 393] on button "Scroll to top" at bounding box center [537, 408] width 92 height 31
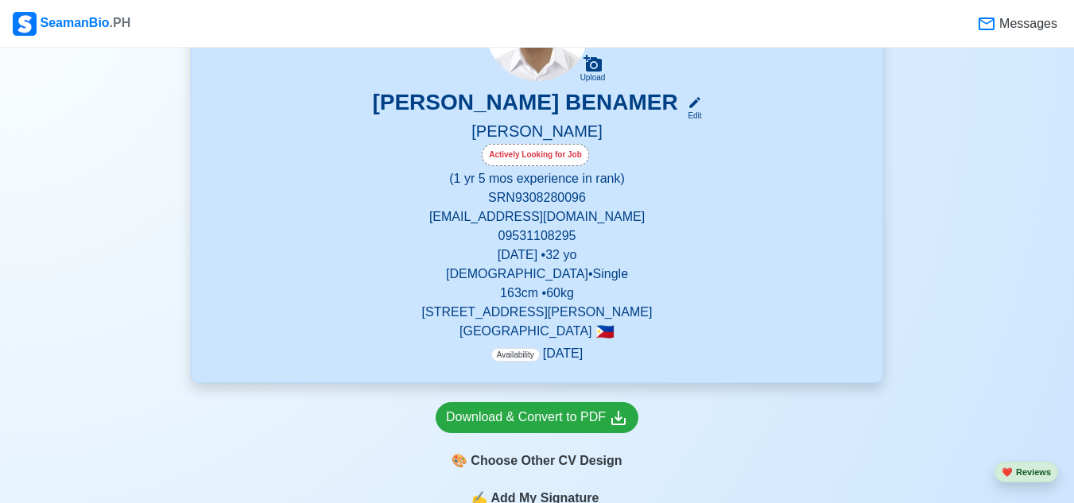
scroll to position [192, 0]
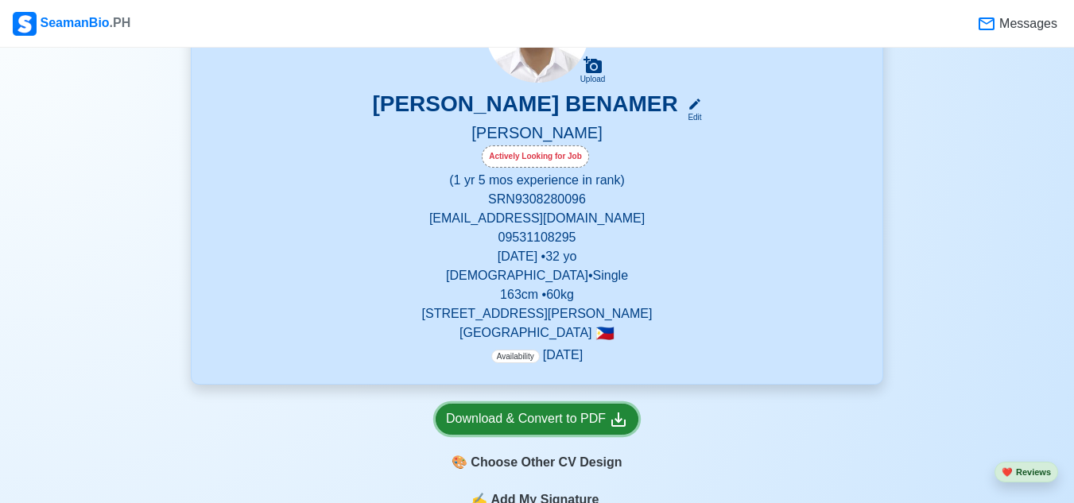
click at [567, 427] on div "Download & Convert to PDF" at bounding box center [537, 419] width 182 height 20
